Goal: Task Accomplishment & Management: Manage account settings

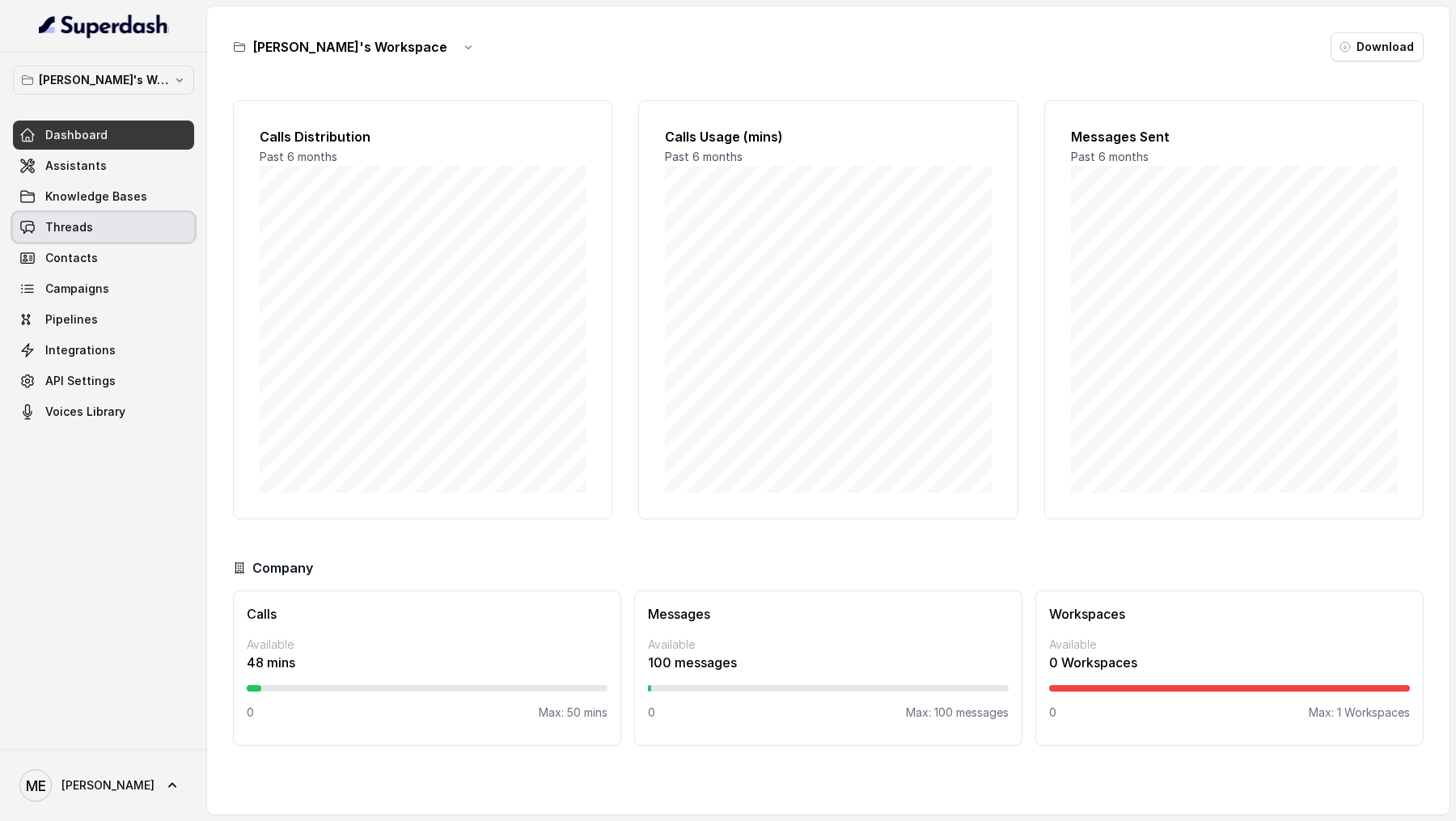
click at [117, 234] on link "Threads" at bounding box center [104, 227] width 182 height 29
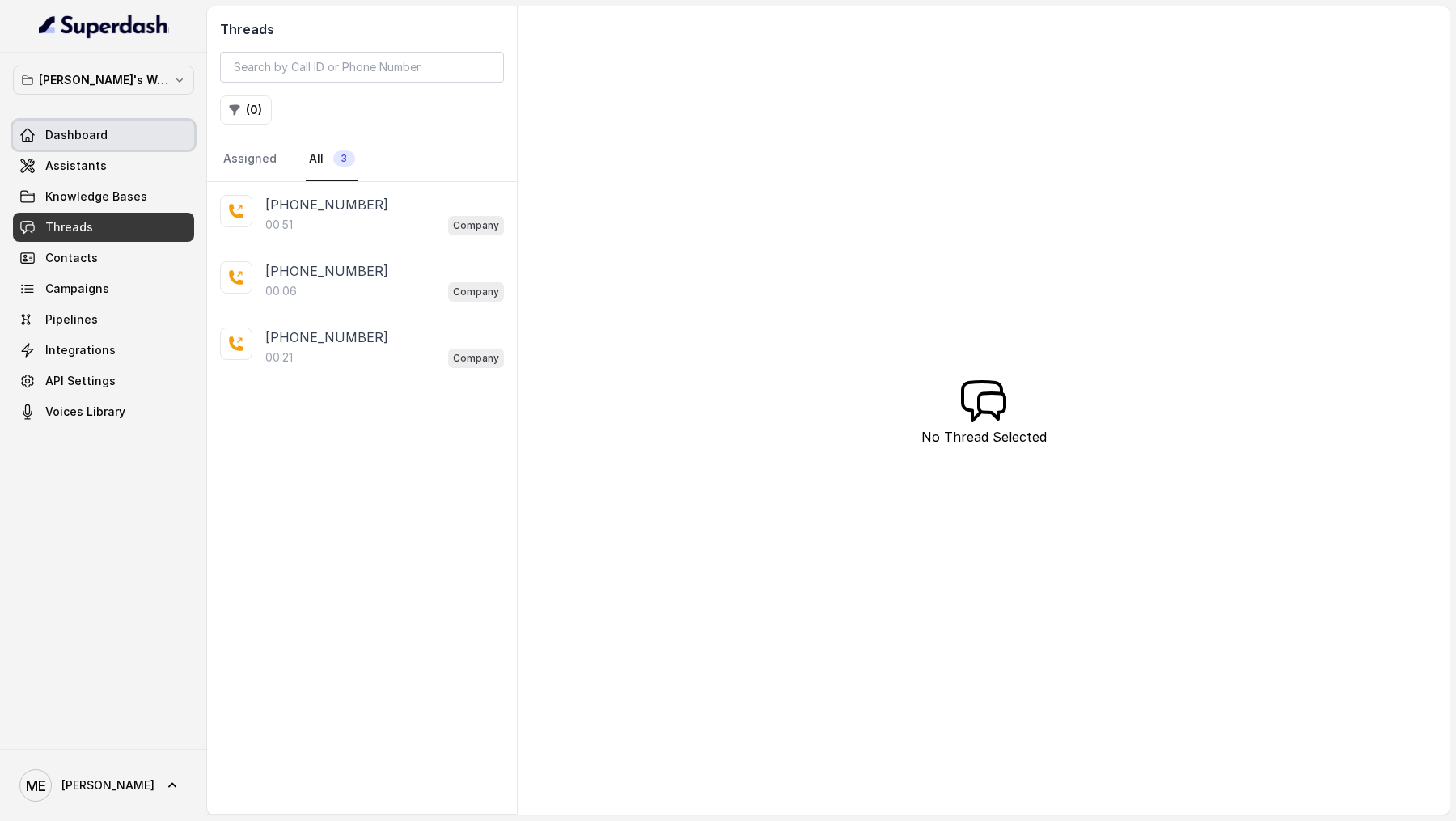
click at [127, 124] on link "Dashboard" at bounding box center [104, 135] width 182 height 29
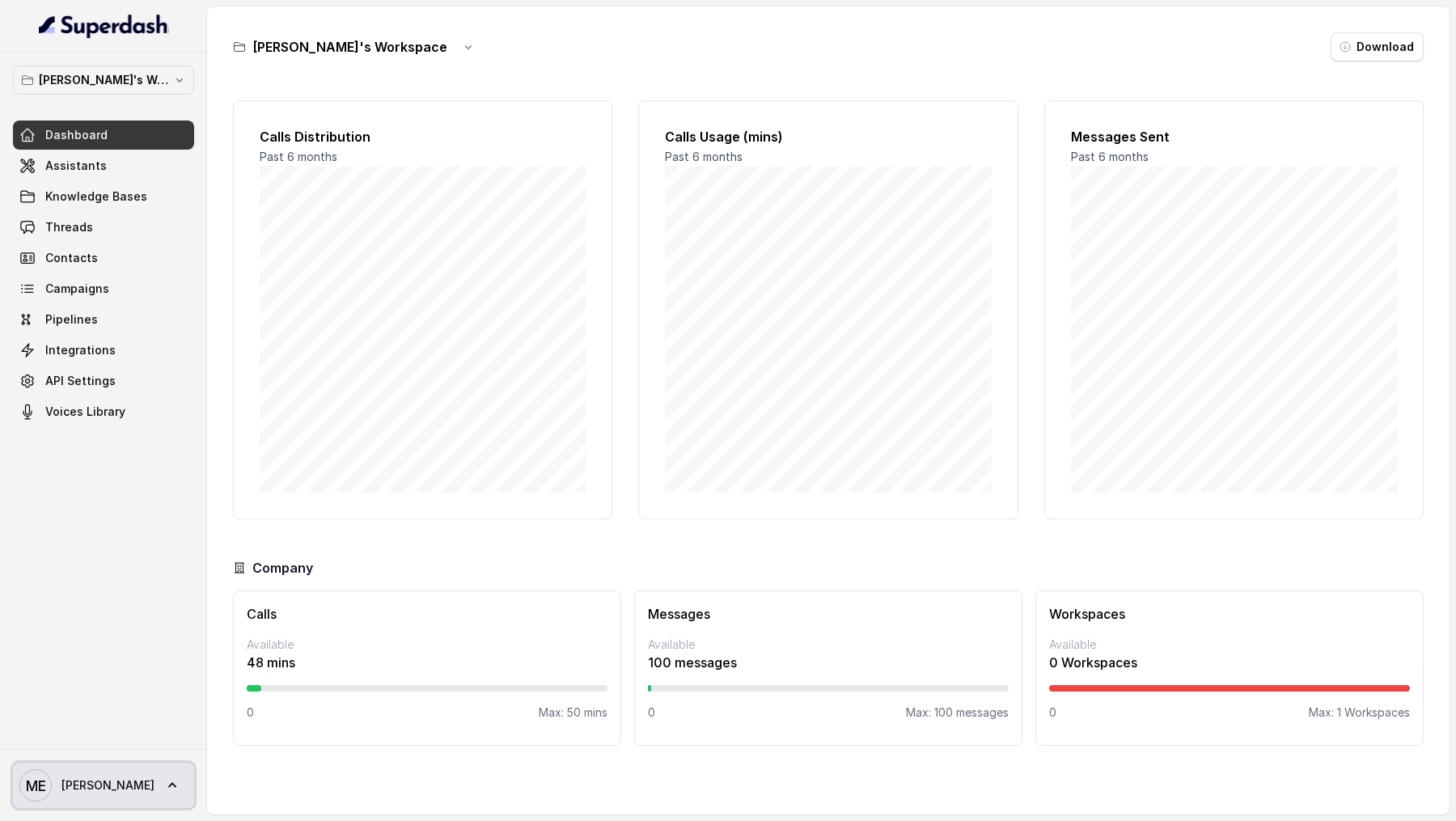
click at [98, 787] on span "[PERSON_NAME]" at bounding box center [108, 785] width 93 height 16
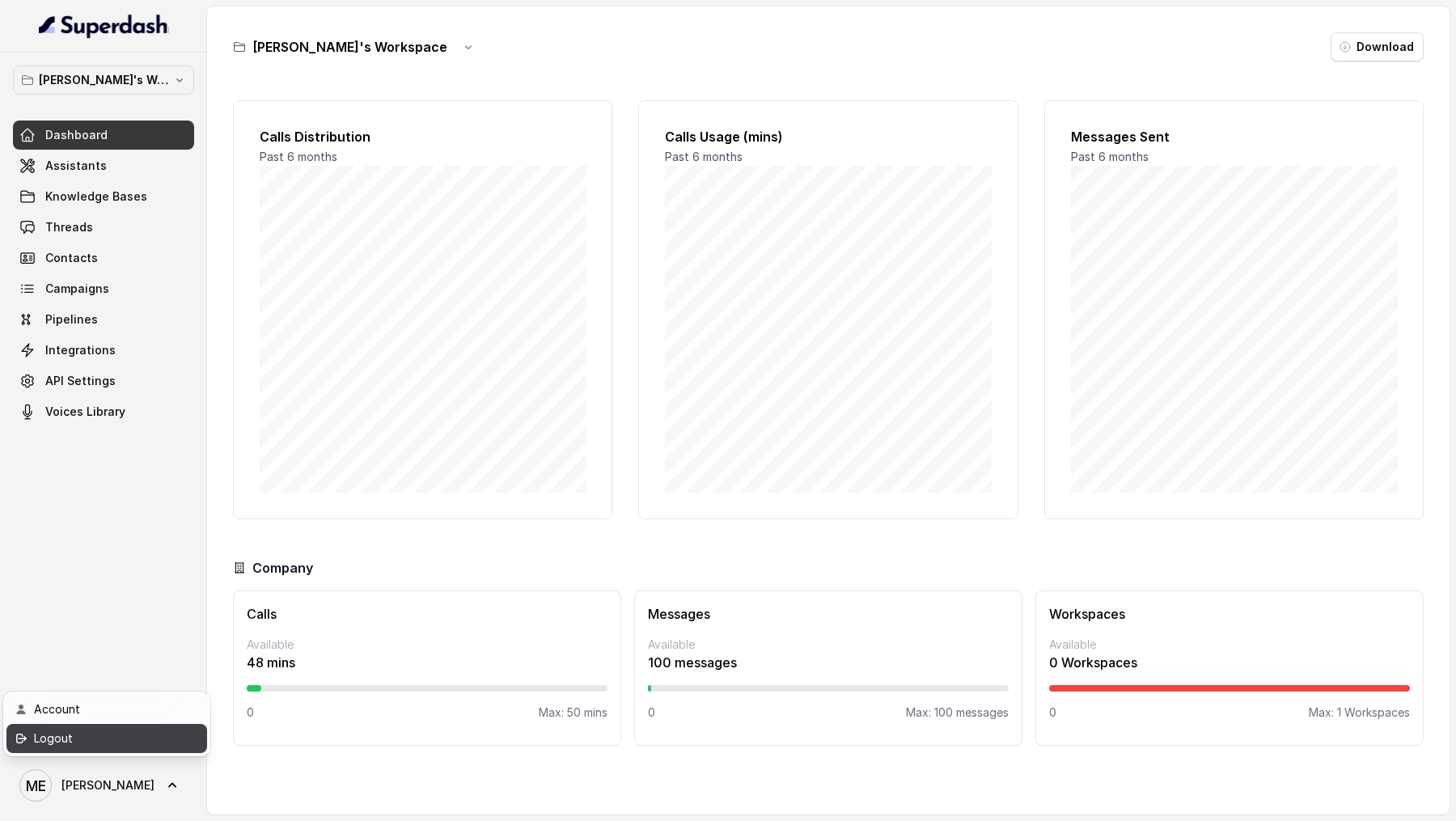
click at [125, 730] on div "Logout" at bounding box center [102, 739] width 138 height 20
